Goal: Information Seeking & Learning: Learn about a topic

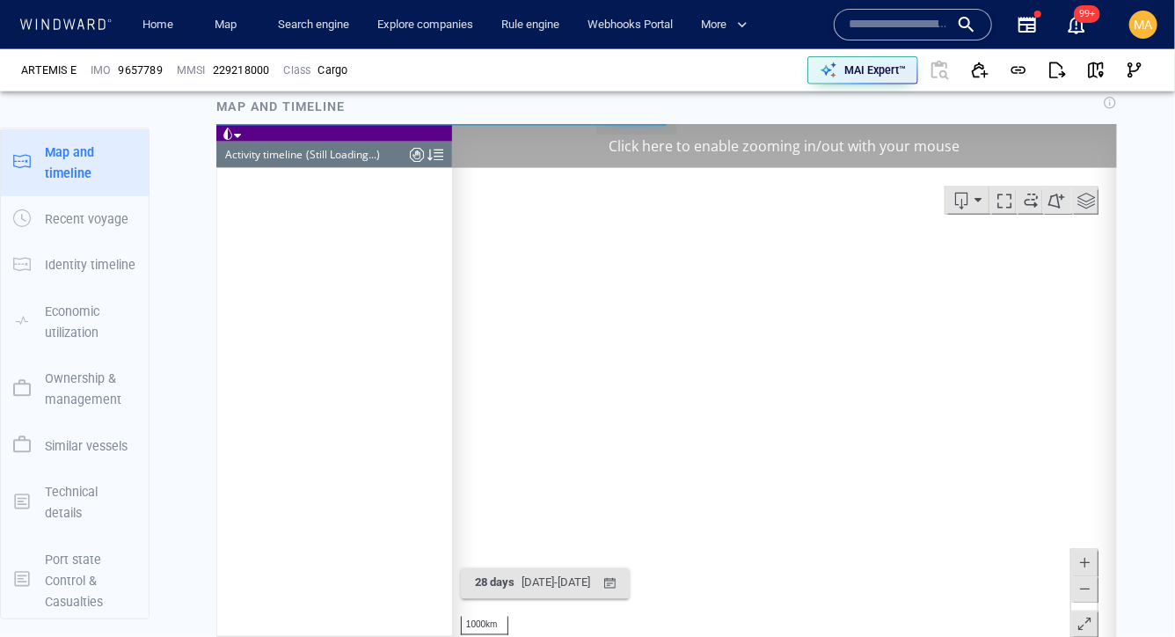
scroll to position [1146, 0]
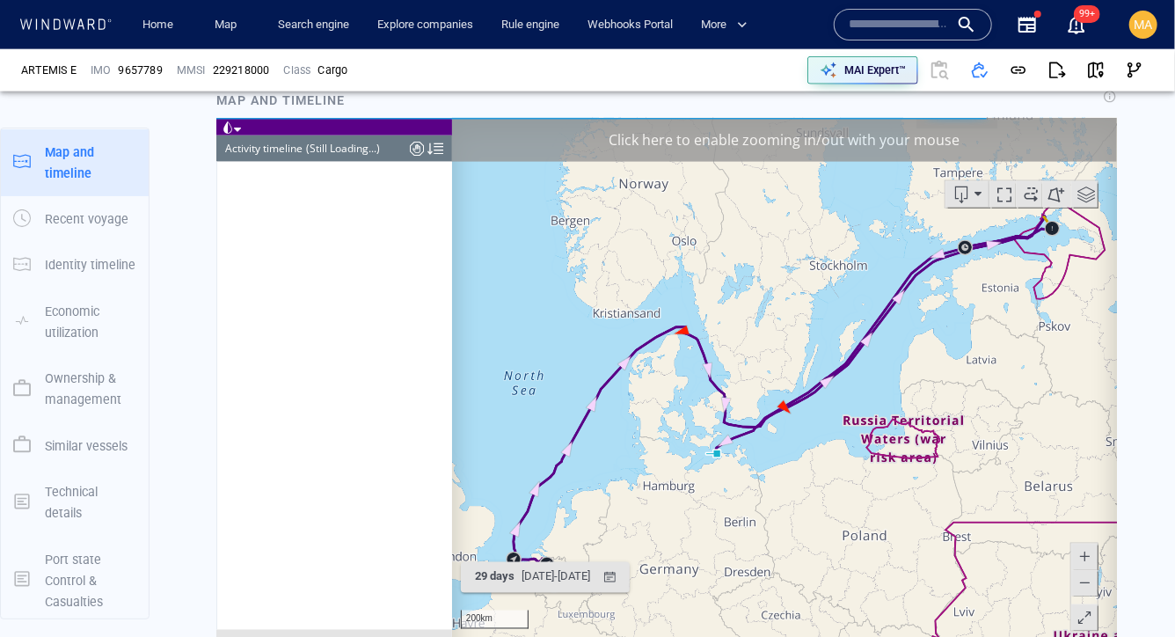
click at [328, 149] on div "(Still Loading...)" at bounding box center [342, 148] width 74 height 26
click at [434, 152] on div at bounding box center [435, 148] width 16 height 26
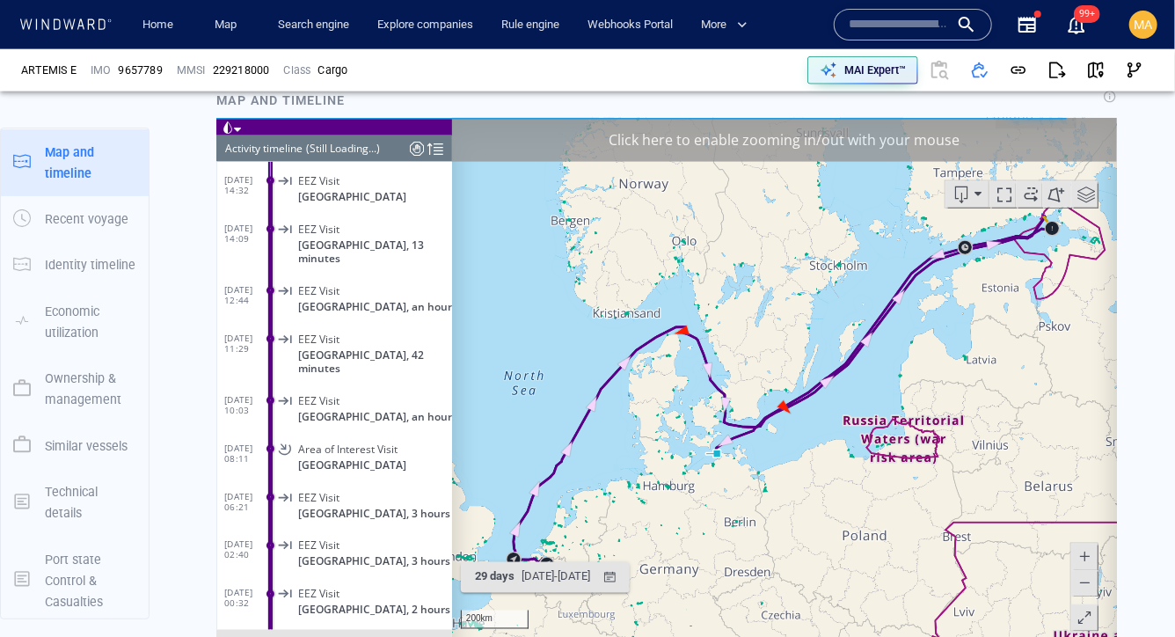
click at [249, 138] on div "Activity timeline" at bounding box center [262, 148] width 77 height 26
click at [249, 148] on div "Activity timeline" at bounding box center [262, 148] width 77 height 26
click at [442, 154] on header "Activity timeline (Still Loading...)" at bounding box center [334, 148] width 236 height 26
click at [434, 151] on div at bounding box center [435, 148] width 16 height 26
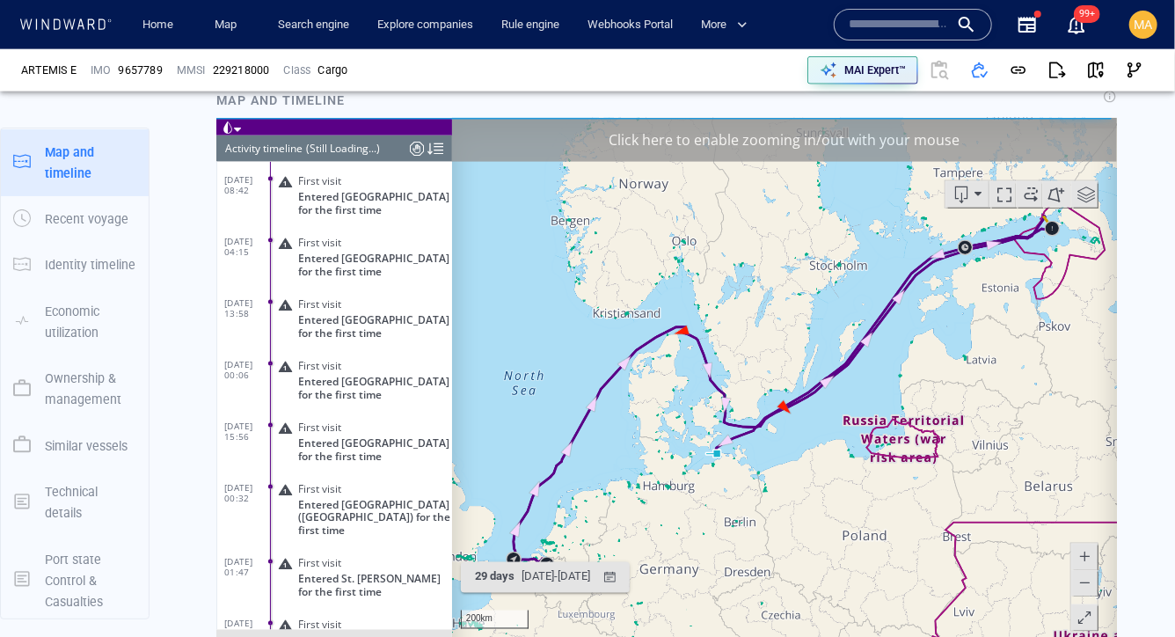
click at [307, 139] on div "(Still Loading...)" at bounding box center [342, 148] width 74 height 26
click at [307, 149] on div "(Still Loading...)" at bounding box center [342, 148] width 74 height 26
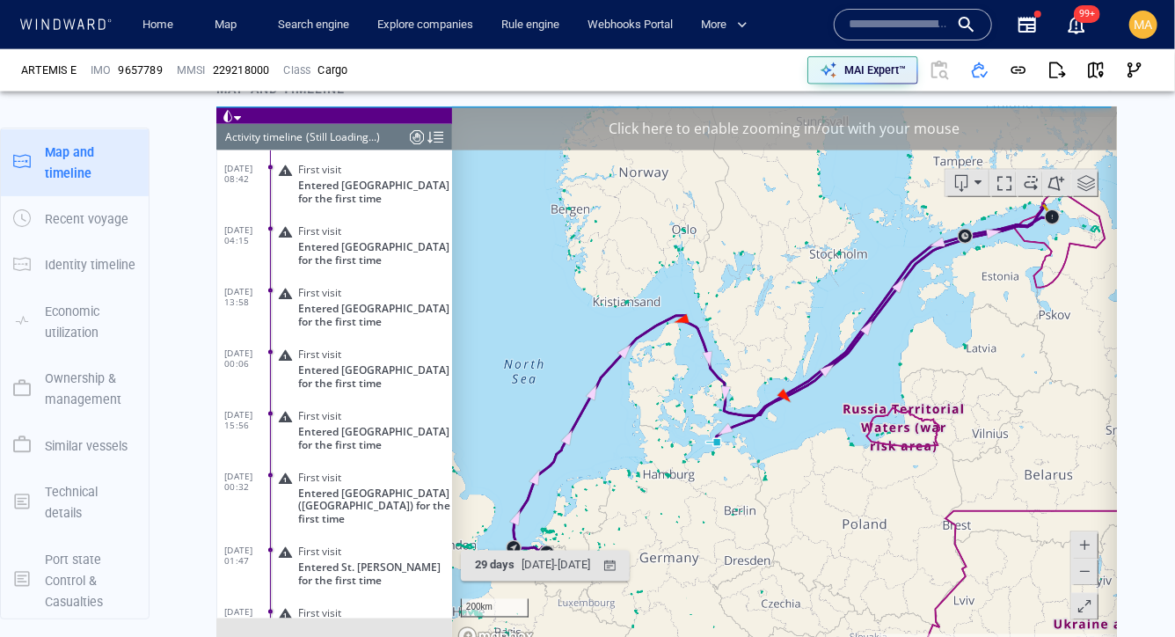
scroll to position [1151, 0]
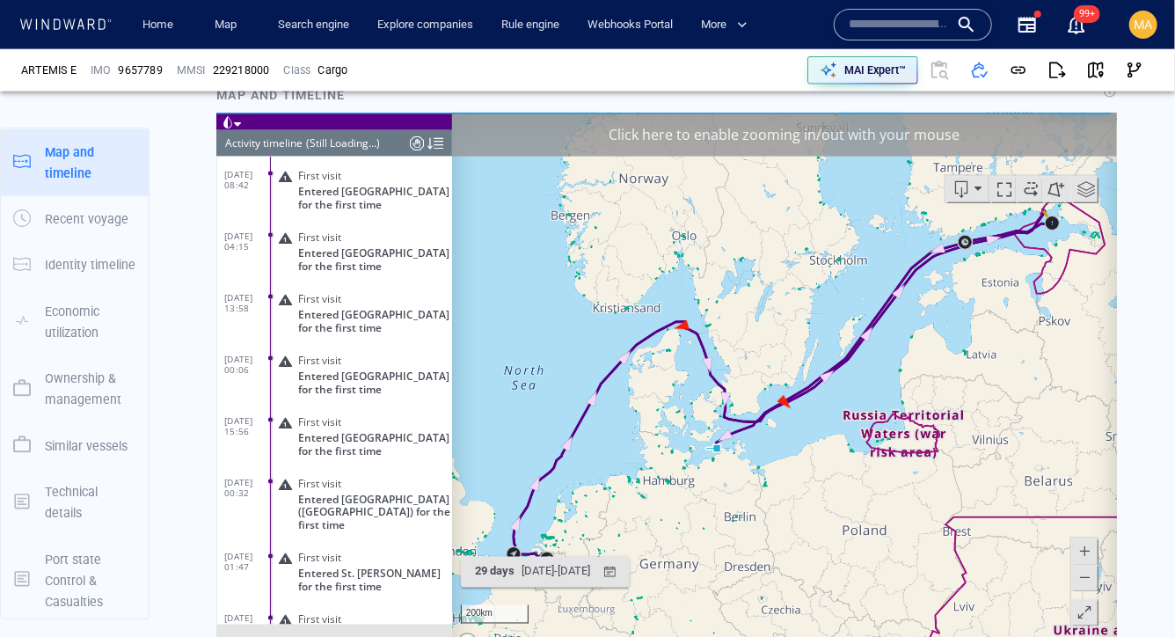
click at [239, 149] on div "Activity timeline" at bounding box center [262, 142] width 77 height 26
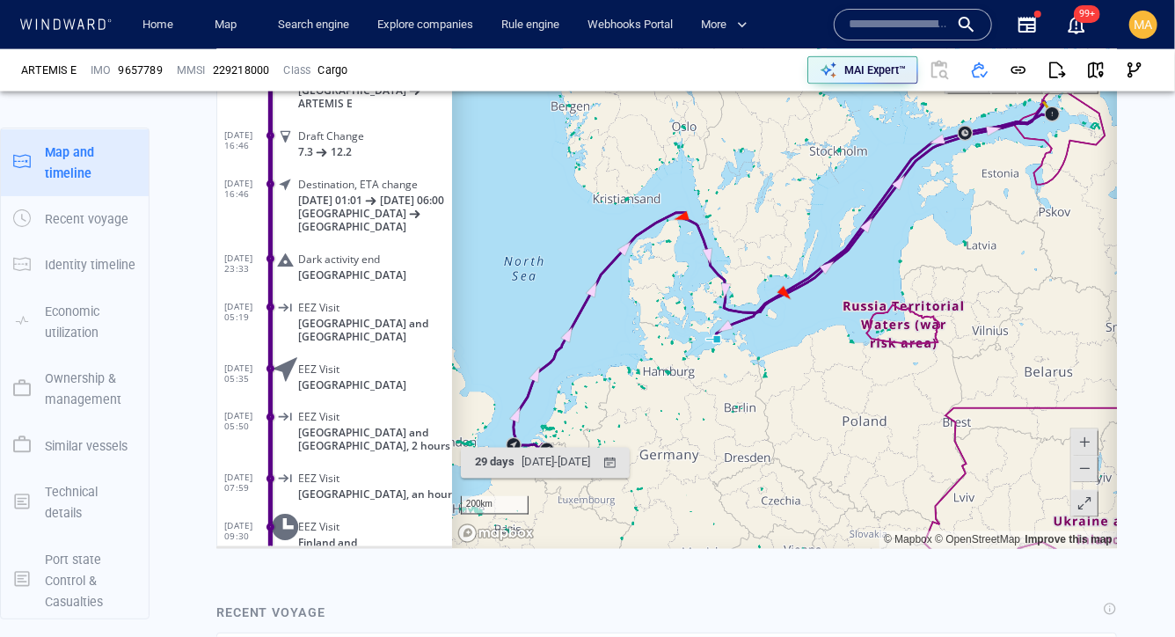
scroll to position [254242, 0]
click at [361, 267] on span "Dark activity end" at bounding box center [338, 261] width 82 height 13
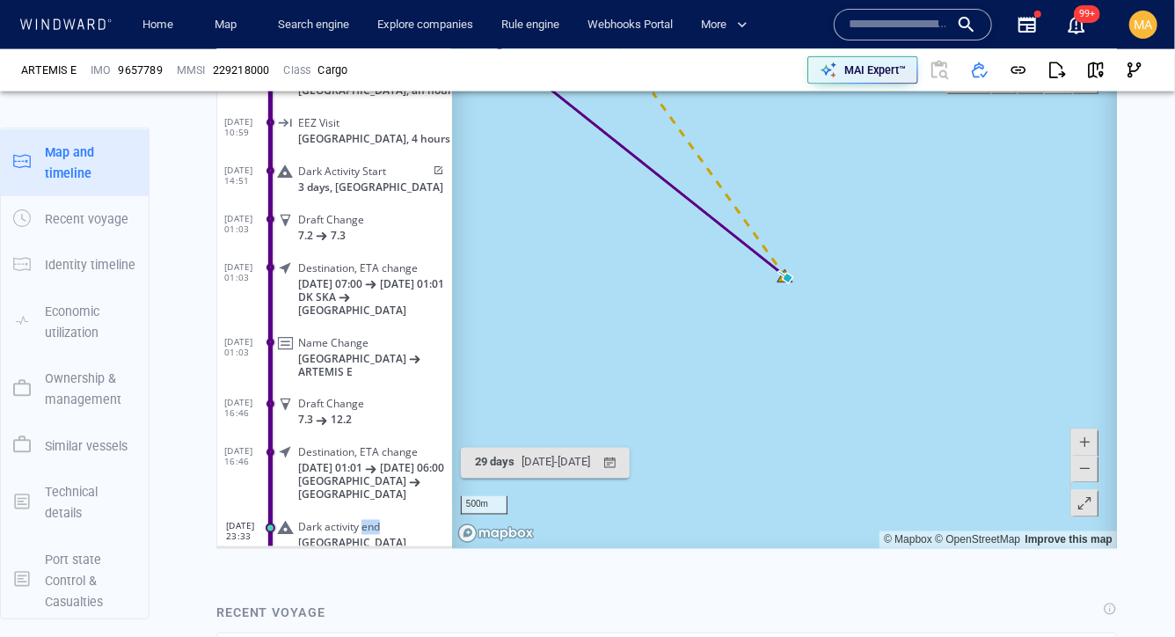
scroll to position [253999, 0]
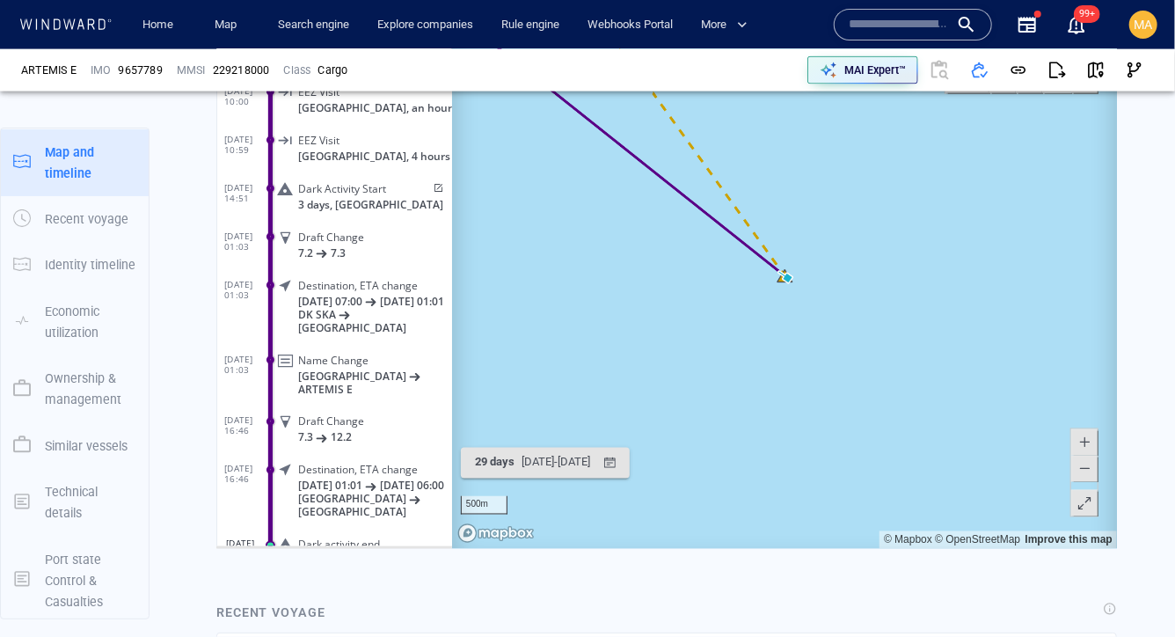
click at [389, 294] on p "[DATE] 07:00 [DATE] 01:01" at bounding box center [374, 300] width 154 height 13
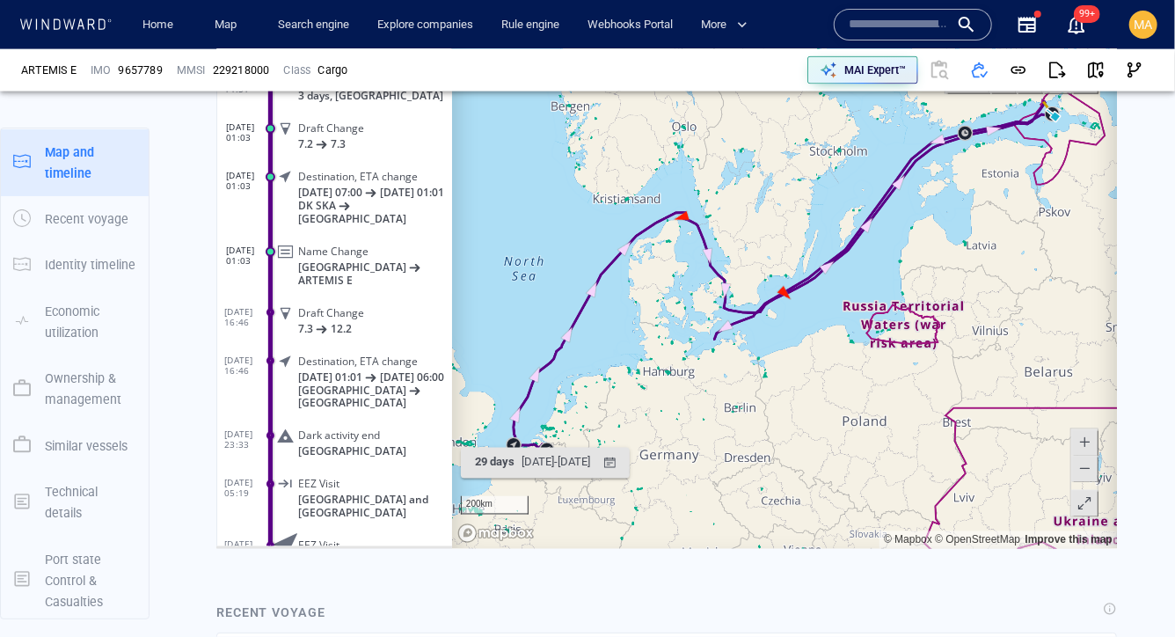
scroll to position [254096, 0]
